Goal: Information Seeking & Learning: Learn about a topic

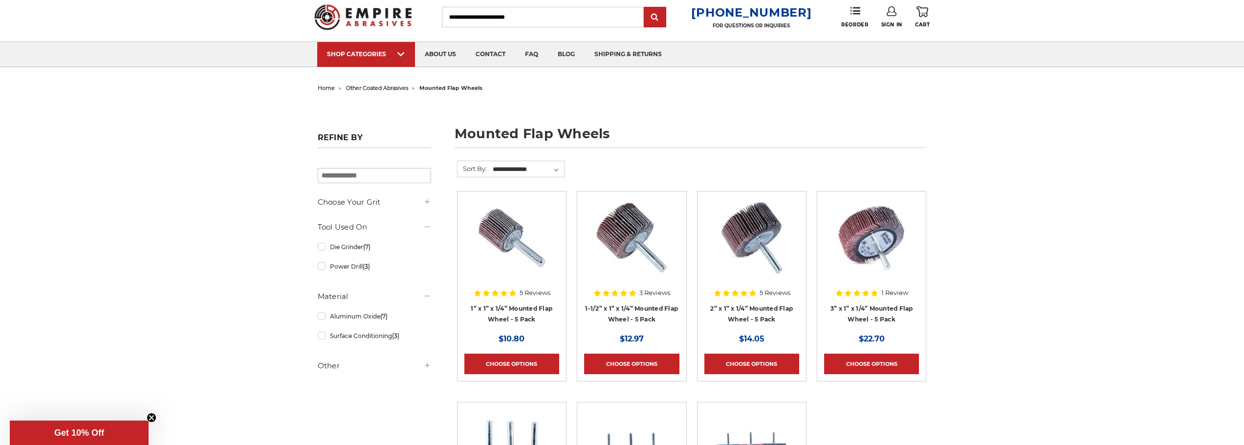
scroll to position [98, 0]
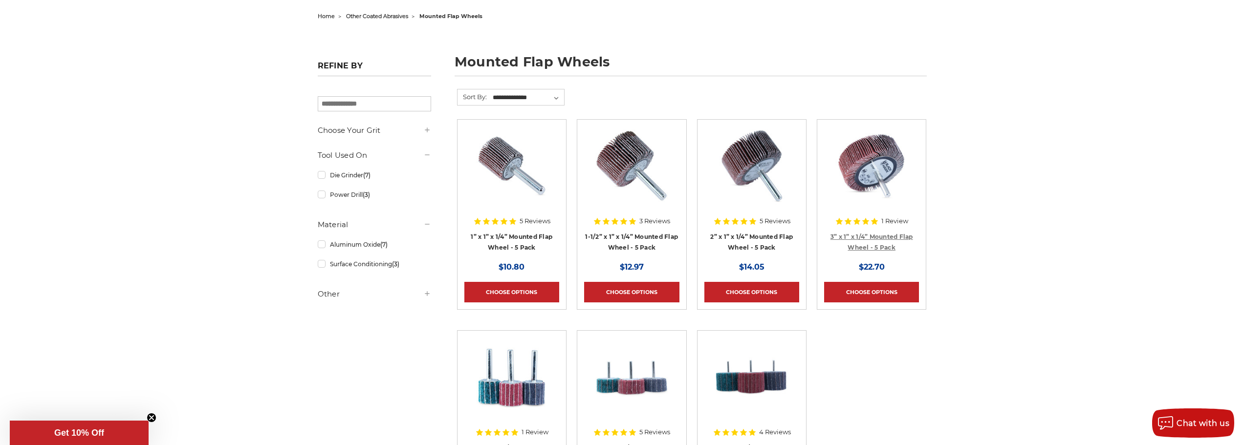
click at [865, 239] on link "3” x 1” x 1/4” Mounted Flap Wheel - 5 Pack" at bounding box center [872, 242] width 83 height 19
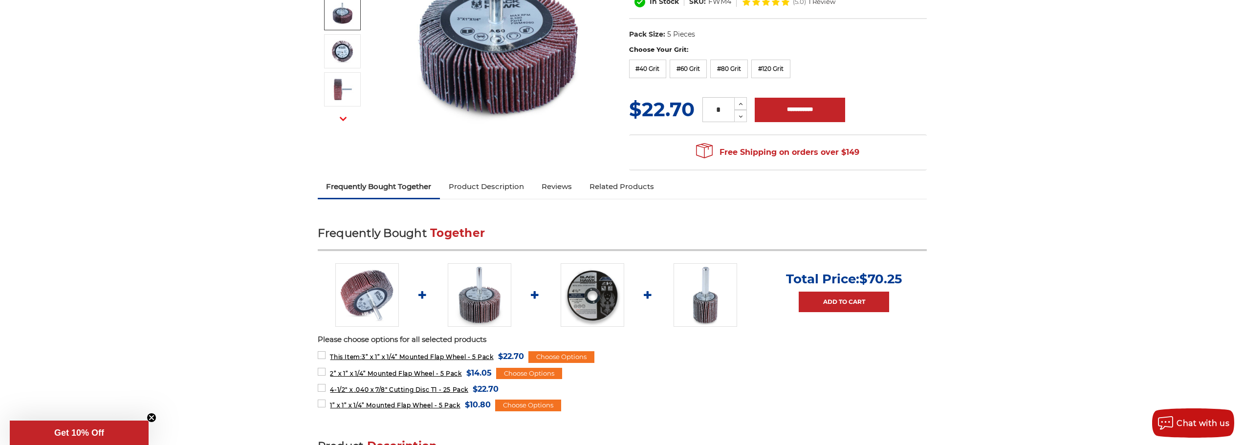
scroll to position [196, 0]
click at [467, 186] on link "Product Description" at bounding box center [486, 187] width 93 height 22
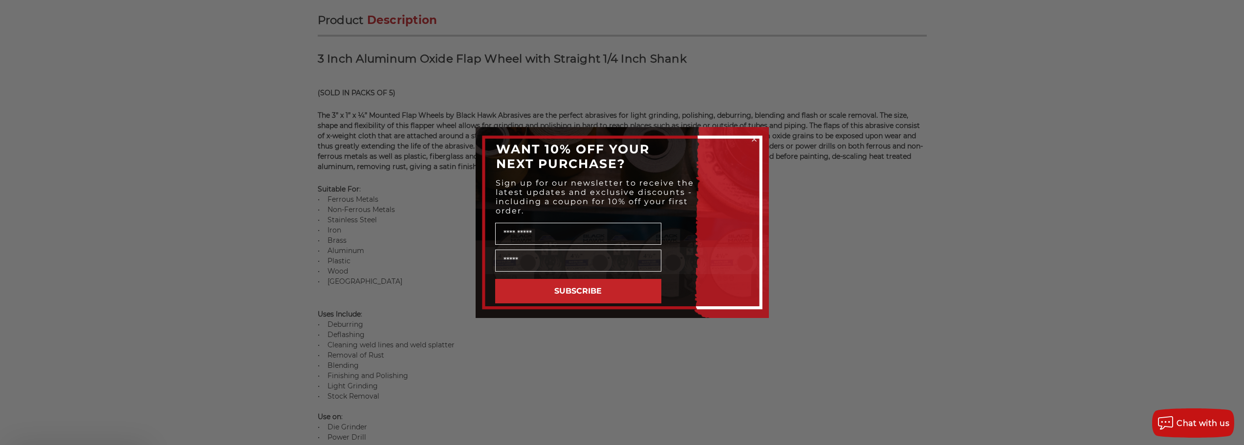
scroll to position [624, 0]
click at [753, 140] on icon "Close dialog" at bounding box center [754, 139] width 4 height 4
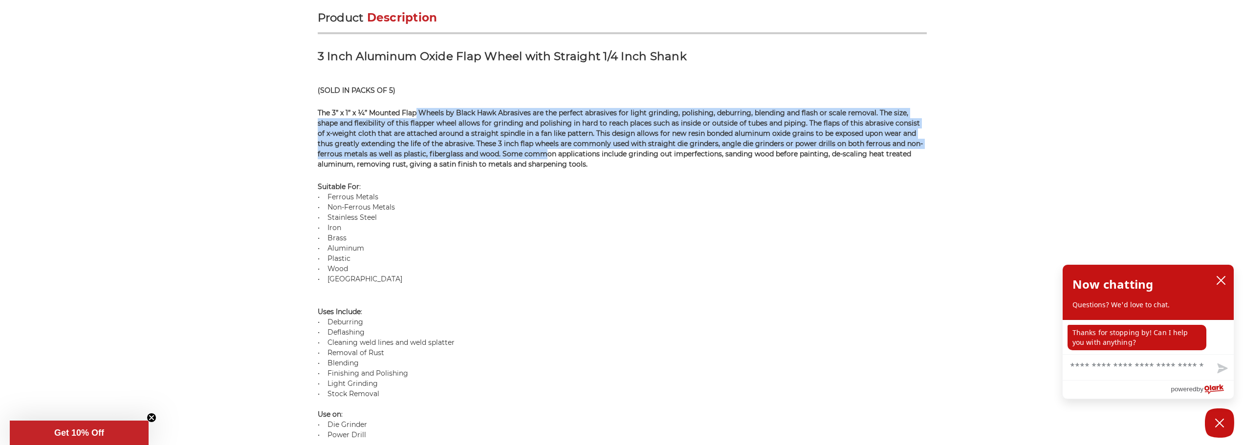
drag, startPoint x: 416, startPoint y: 111, endPoint x: 542, endPoint y: 159, distance: 135.4
click at [543, 158] on span "The 3” x 1” x ¼” Mounted Flap Wheels by Black Hawk Abrasives are the perfect ab…" at bounding box center [620, 139] width 605 height 60
click at [330, 135] on span "The 3” x 1” x ¼” Mounted Flap Wheels by Black Hawk Abrasives are the perfect ab…" at bounding box center [620, 139] width 605 height 60
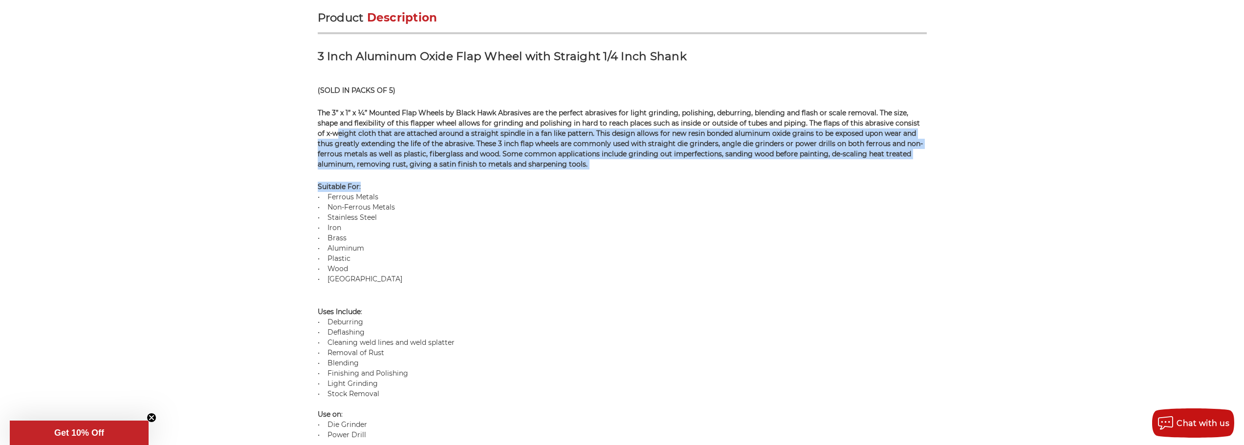
drag, startPoint x: 330, startPoint y: 135, endPoint x: 510, endPoint y: 181, distance: 185.6
click at [510, 181] on div "Product Description 3 Inch Aluminum Oxide Flap Wheel with Straight 1/4 Inch Sha…" at bounding box center [622, 262] width 609 height 504
click at [507, 177] on div "Product Description 3 Inch Aluminum Oxide Flap Wheel with Straight 1/4 Inch Sha…" at bounding box center [622, 262] width 609 height 504
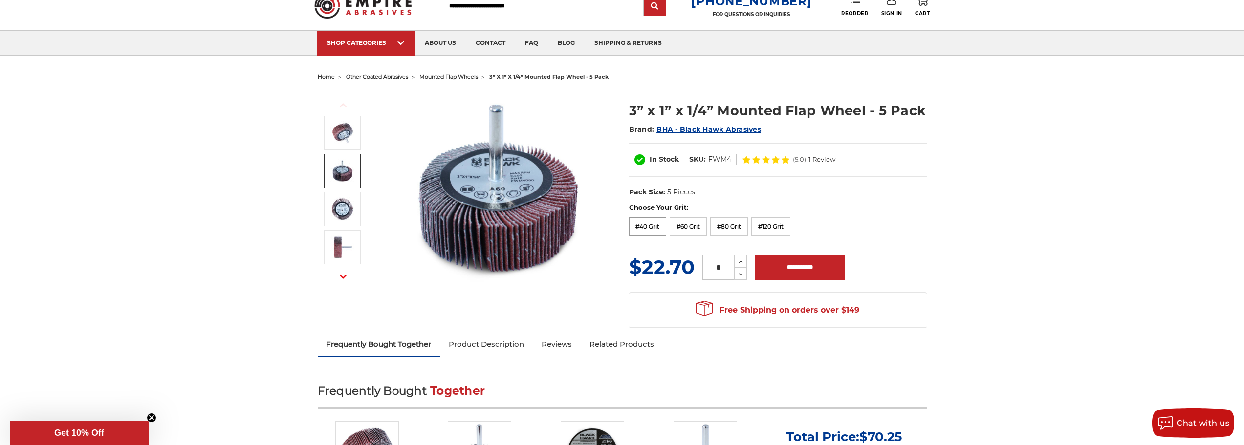
scroll to position [0, 0]
